Goal: Navigation & Orientation: Find specific page/section

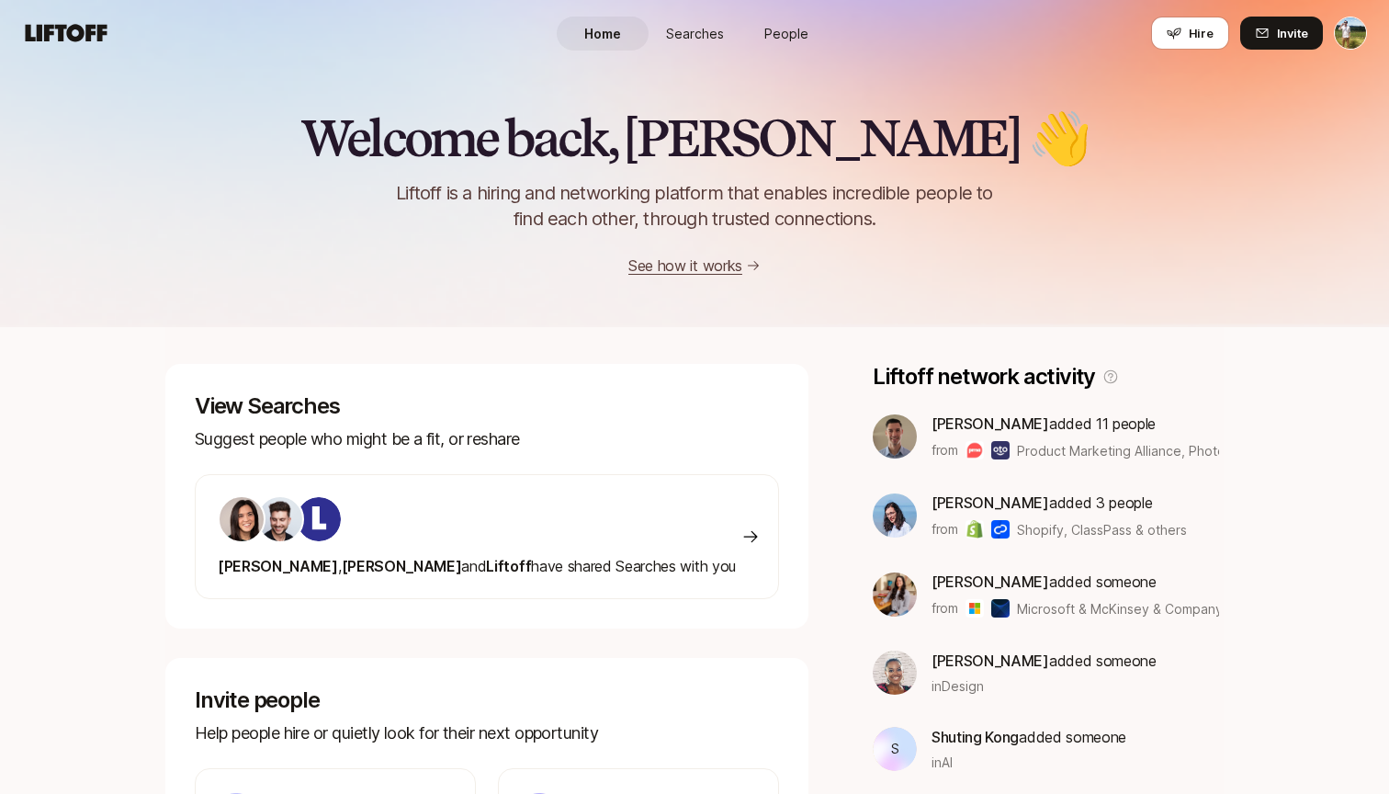
click at [779, 35] on span "People" at bounding box center [786, 33] width 44 height 19
